Goal: Task Accomplishment & Management: Manage account settings

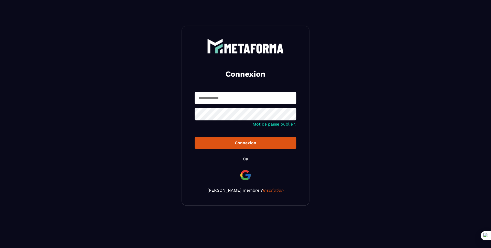
click at [267, 96] on input "text" at bounding box center [246, 98] width 102 height 12
click at [210, 99] on input "text" at bounding box center [246, 98] width 102 height 12
type input "********"
type input "*"
type input "**********"
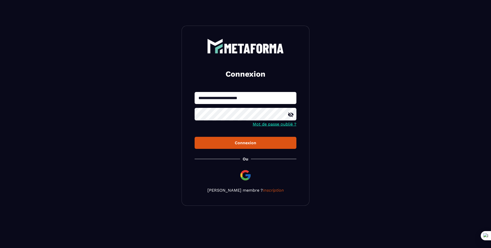
click at [195, 137] on button "Connexion" at bounding box center [246, 143] width 102 height 12
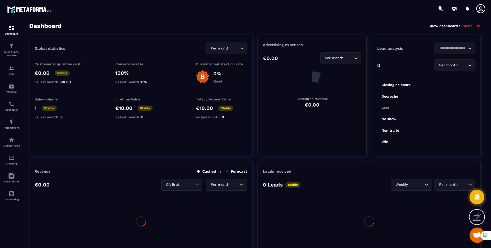
click at [478, 8] on icon at bounding box center [481, 9] width 10 height 10
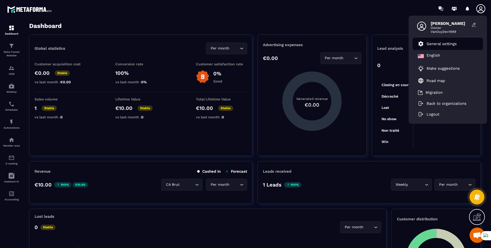
click at [455, 43] on p "General settings" at bounding box center [442, 43] width 30 height 5
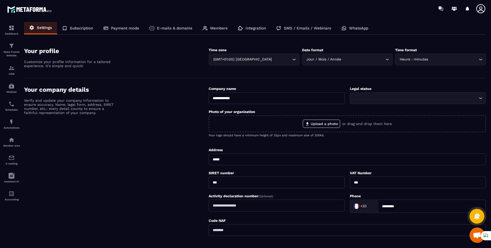
click at [455, 43] on section "Your profile Customize your profile information for a tailored experience. It's…" at bounding box center [255, 59] width 462 height 39
click at [221, 28] on p "Members" at bounding box center [218, 28] width 17 height 5
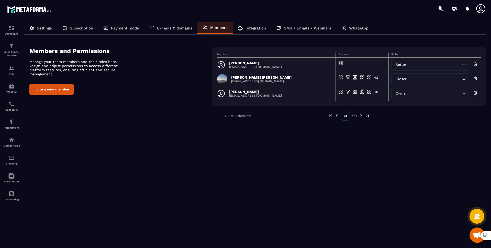
click at [474, 78] on icon at bounding box center [475, 78] width 5 height 5
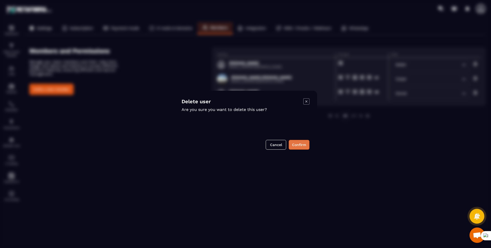
click at [300, 144] on button "Confirm" at bounding box center [299, 145] width 21 height 10
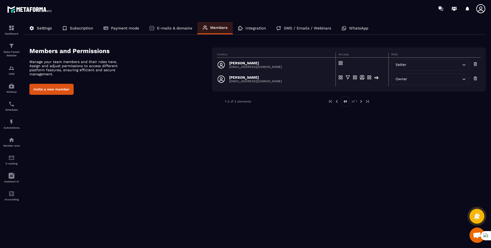
click at [481, 9] on icon at bounding box center [481, 9] width 10 height 10
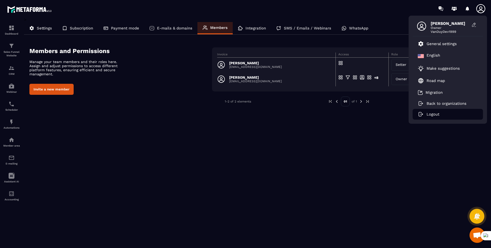
click at [435, 115] on p "Logout" at bounding box center [433, 114] width 13 height 5
